Goal: Navigation & Orientation: Find specific page/section

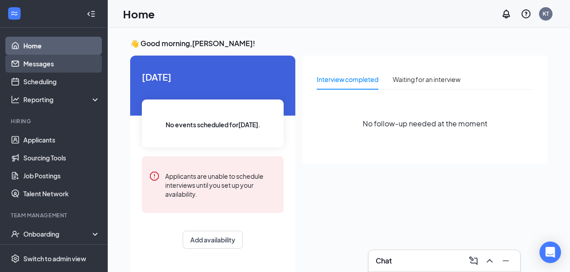
click at [48, 66] on link "Messages" at bounding box center [61, 64] width 77 height 18
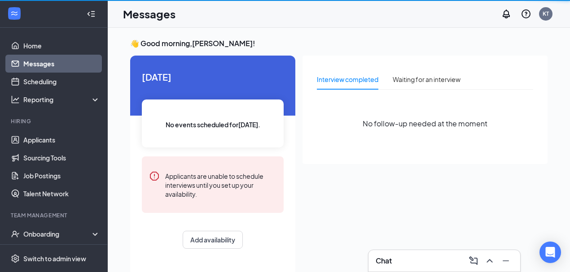
click at [48, 66] on link "Messages" at bounding box center [61, 64] width 77 height 18
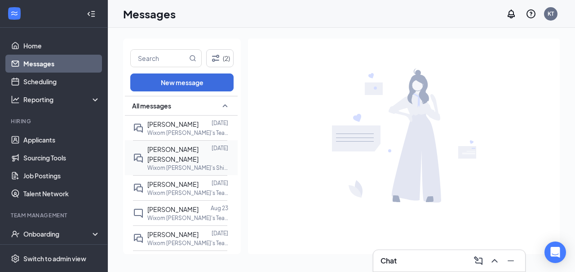
click at [185, 154] on div "[PERSON_NAME] [PERSON_NAME]" at bounding box center [179, 155] width 64 height 20
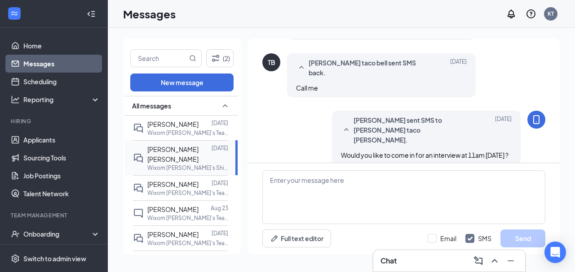
scroll to position [388, 0]
click at [190, 185] on span "[PERSON_NAME]" at bounding box center [172, 184] width 51 height 8
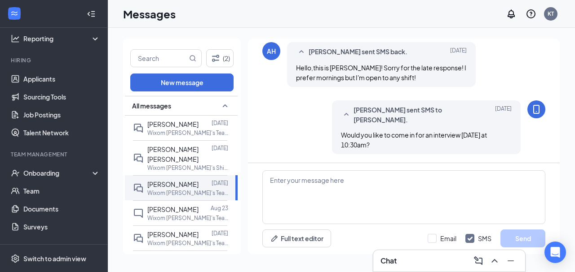
scroll to position [96, 0]
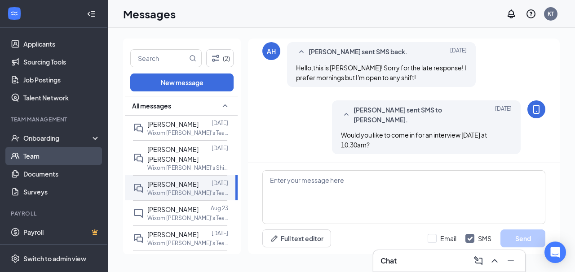
click at [35, 157] on link "Team" at bounding box center [61, 156] width 77 height 18
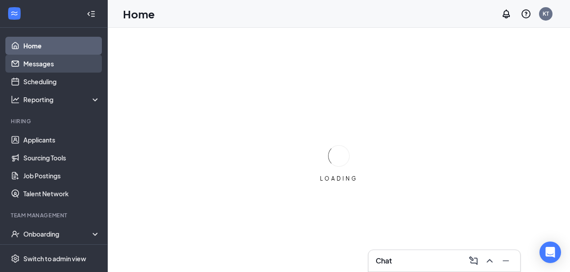
click at [47, 65] on link "Messages" at bounding box center [61, 64] width 77 height 18
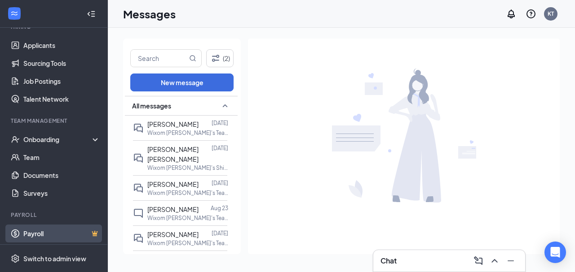
scroll to position [96, 0]
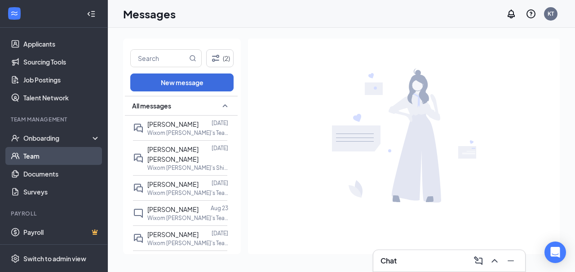
click at [33, 154] on link "Team" at bounding box center [61, 156] width 77 height 18
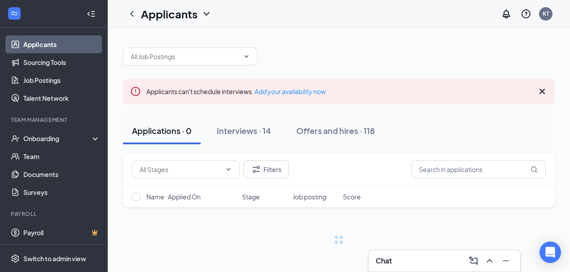
scroll to position [96, 0]
click at [40, 139] on div "Onboarding" at bounding box center [57, 138] width 69 height 9
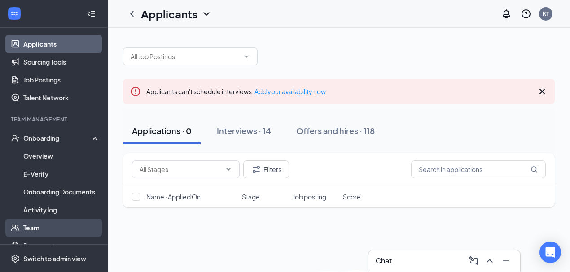
click at [30, 227] on link "Team" at bounding box center [61, 228] width 77 height 18
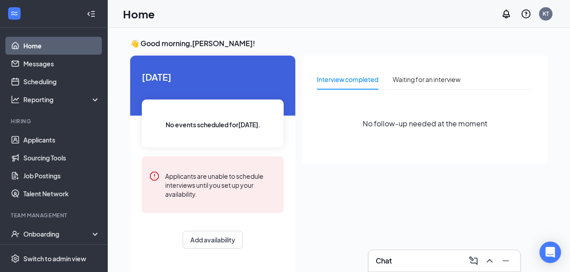
click at [36, 45] on link "Home" at bounding box center [61, 46] width 77 height 18
